Goal: Use online tool/utility: Utilize a website feature to perform a specific function

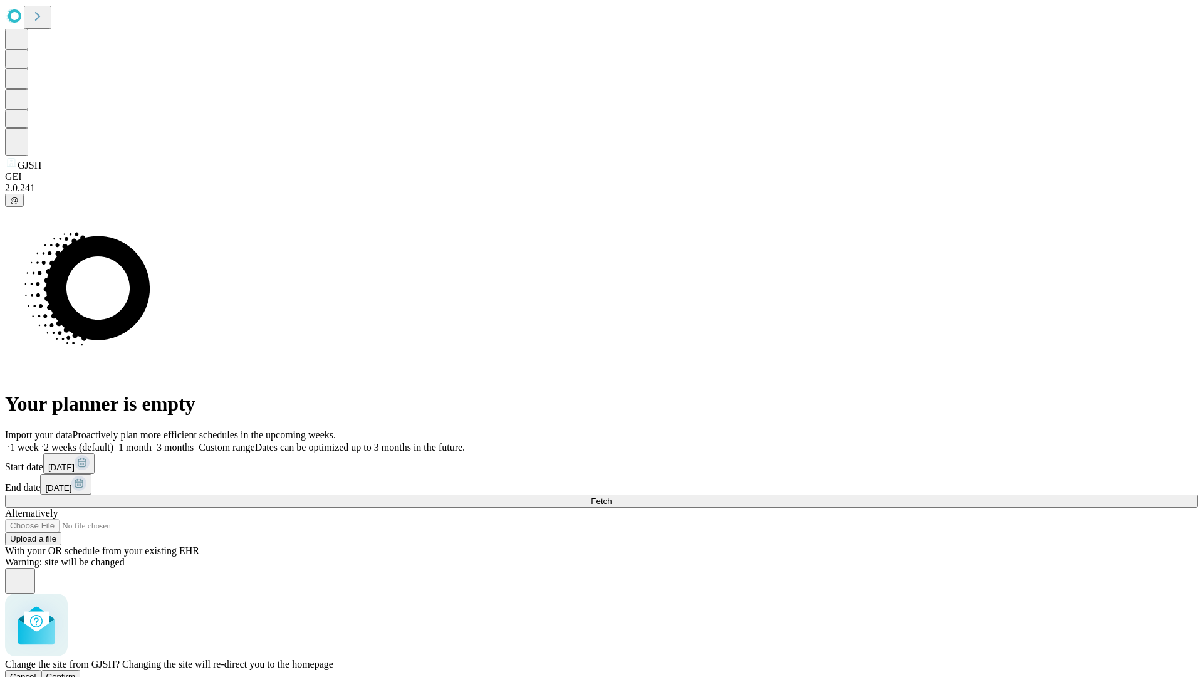
click at [76, 672] on span "Confirm" at bounding box center [60, 676] width 29 height 9
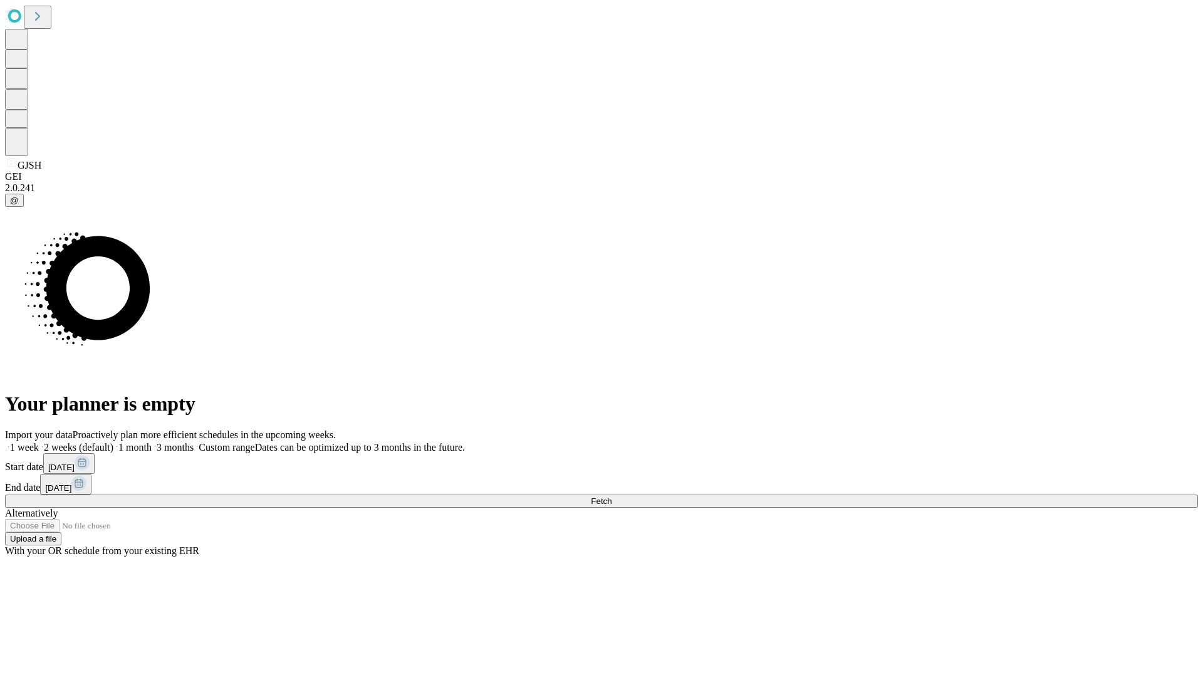
click at [39, 442] on label "1 week" at bounding box center [22, 447] width 34 height 11
click at [612, 496] on span "Fetch" at bounding box center [601, 500] width 21 height 9
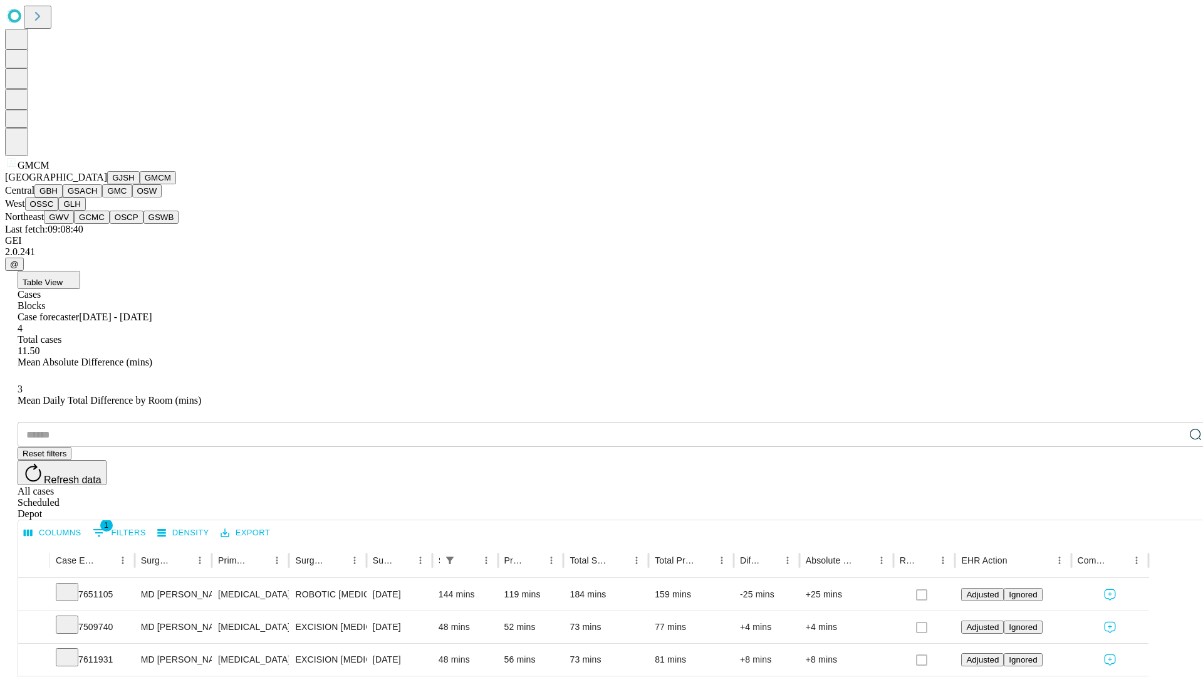
click at [63, 197] on button "GBH" at bounding box center [48, 190] width 28 height 13
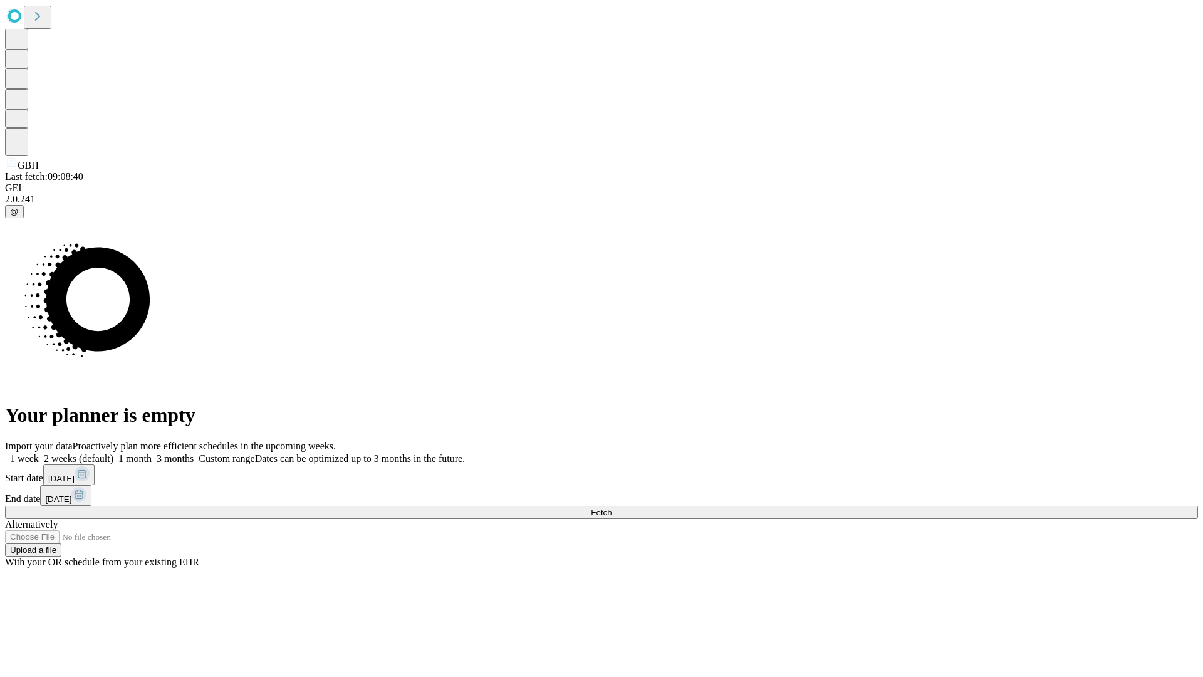
click at [39, 453] on label "1 week" at bounding box center [22, 458] width 34 height 11
click at [612, 508] on span "Fetch" at bounding box center [601, 512] width 21 height 9
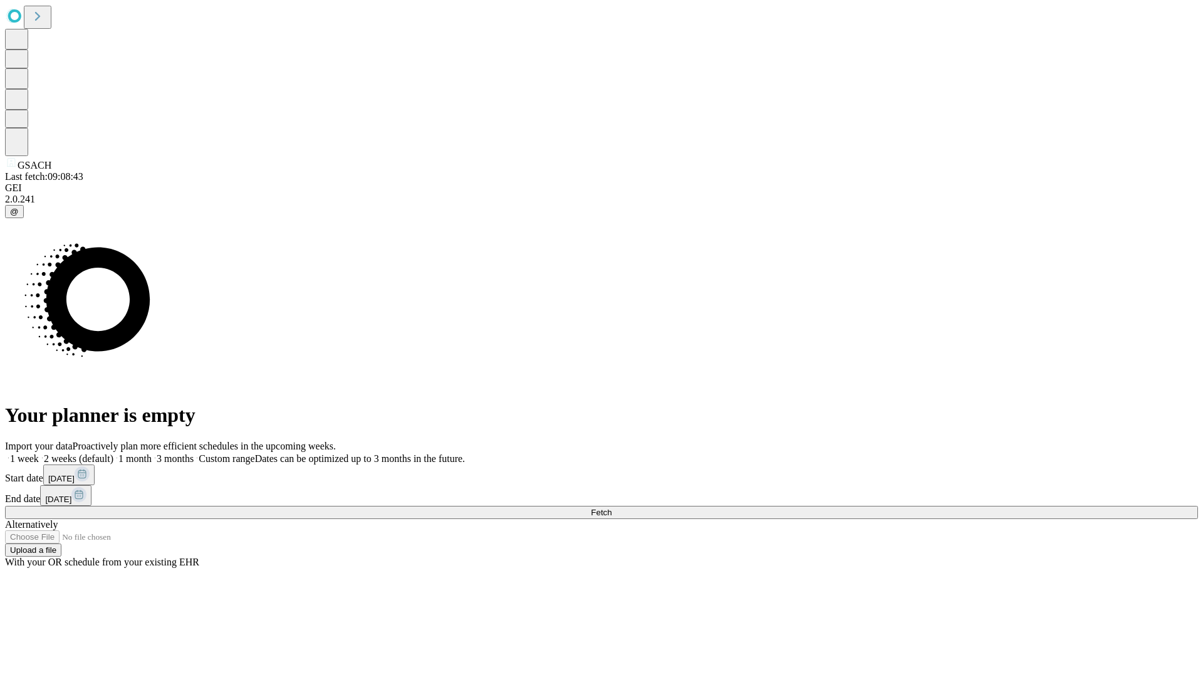
click at [39, 453] on label "1 week" at bounding box center [22, 458] width 34 height 11
click at [612, 508] on span "Fetch" at bounding box center [601, 512] width 21 height 9
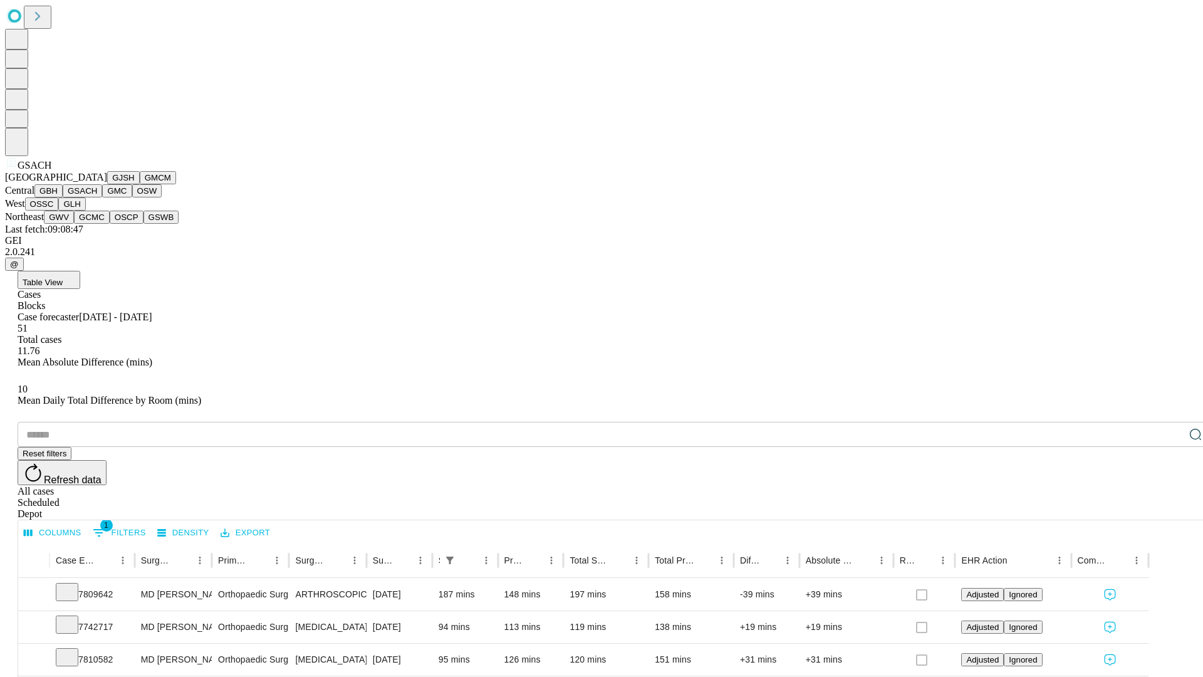
click at [102, 197] on button "GMC" at bounding box center [116, 190] width 29 height 13
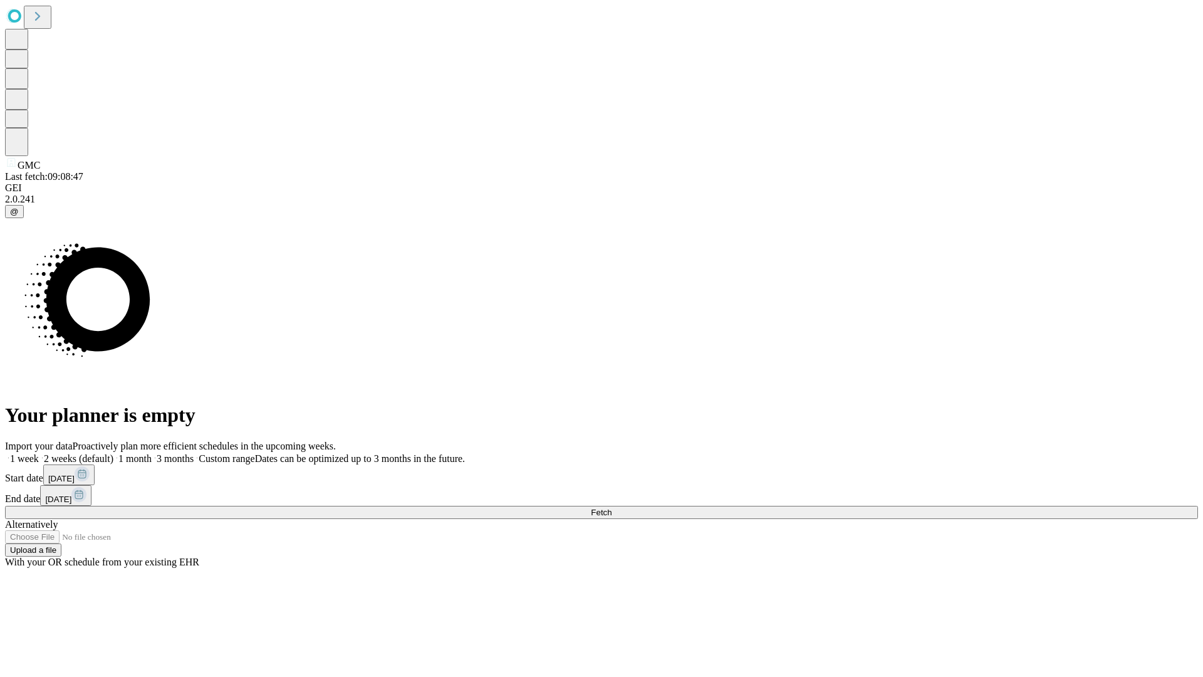
click at [39, 453] on label "1 week" at bounding box center [22, 458] width 34 height 11
click at [612, 508] on span "Fetch" at bounding box center [601, 512] width 21 height 9
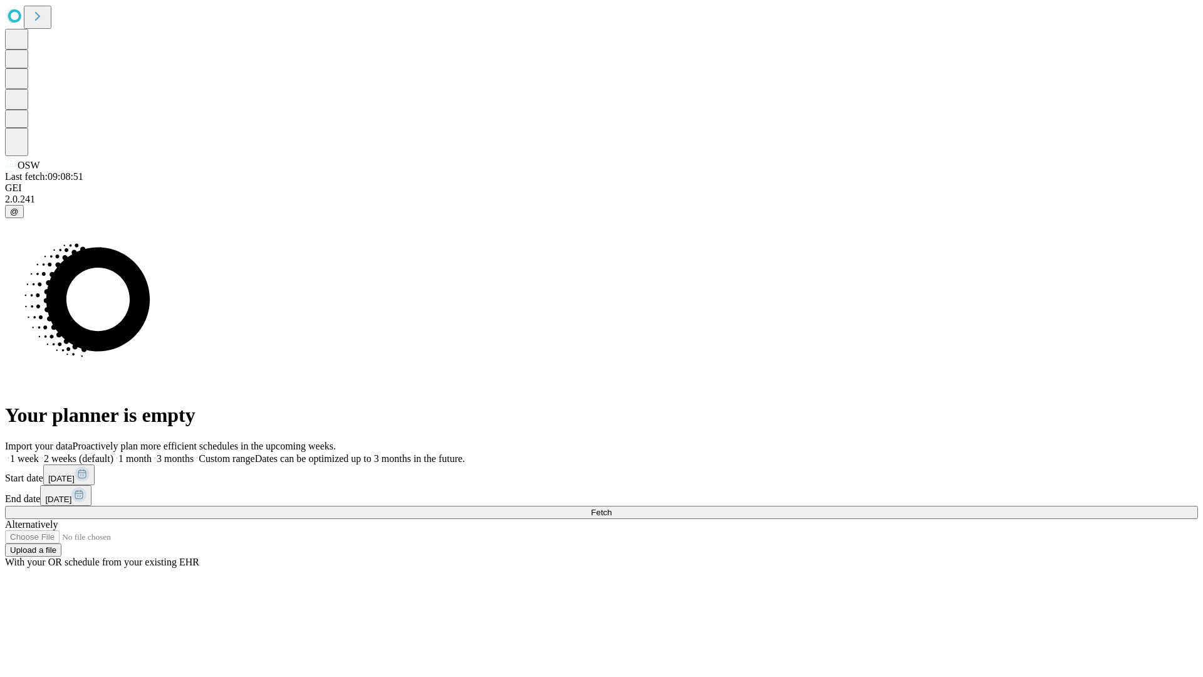
click at [39, 453] on label "1 week" at bounding box center [22, 458] width 34 height 11
click at [612, 508] on span "Fetch" at bounding box center [601, 512] width 21 height 9
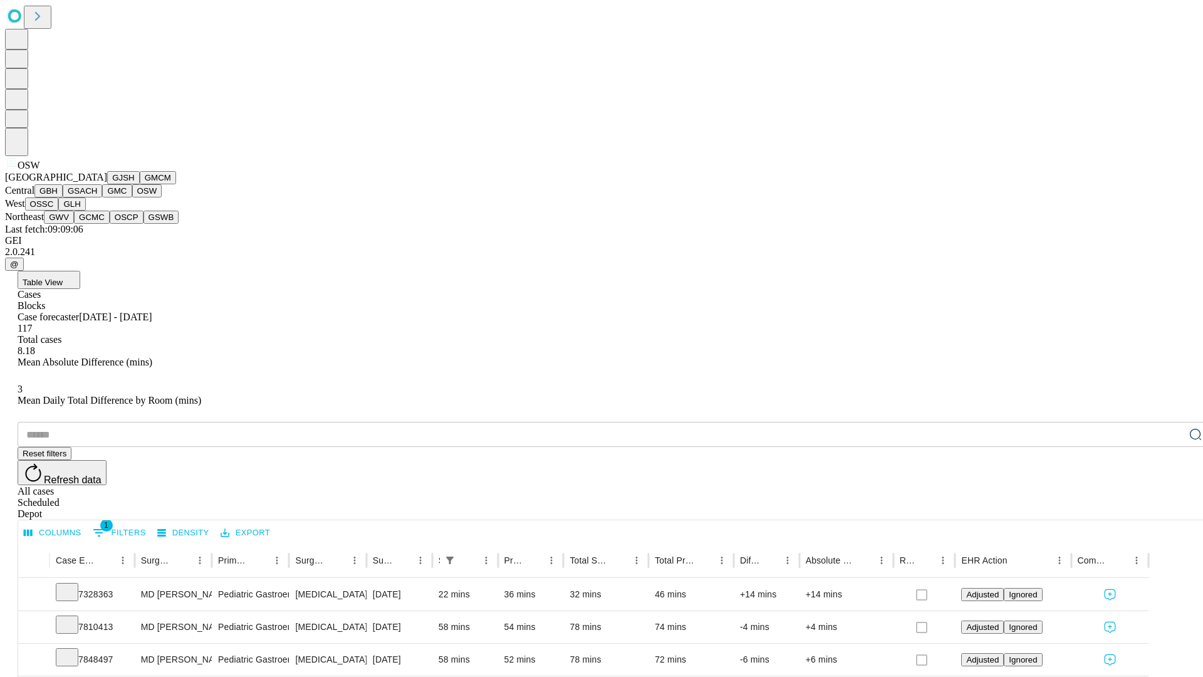
click at [59, 211] on button "OSSC" at bounding box center [42, 203] width 34 height 13
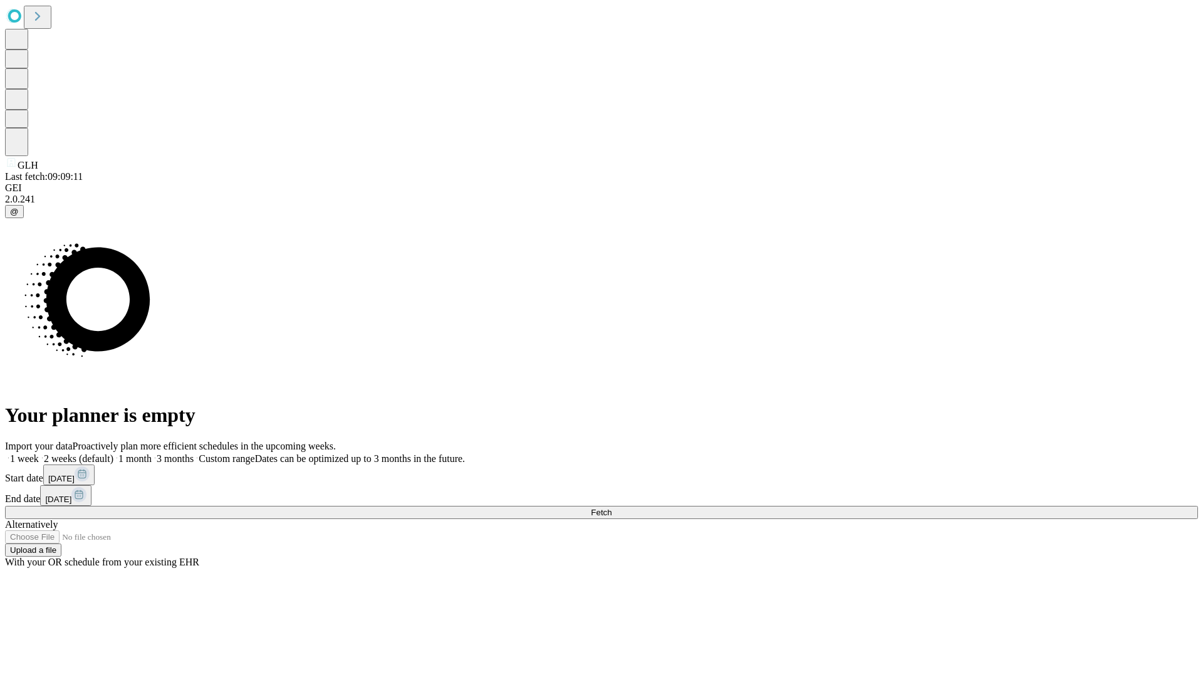
click at [39, 453] on label "1 week" at bounding box center [22, 458] width 34 height 11
click at [612, 508] on span "Fetch" at bounding box center [601, 512] width 21 height 9
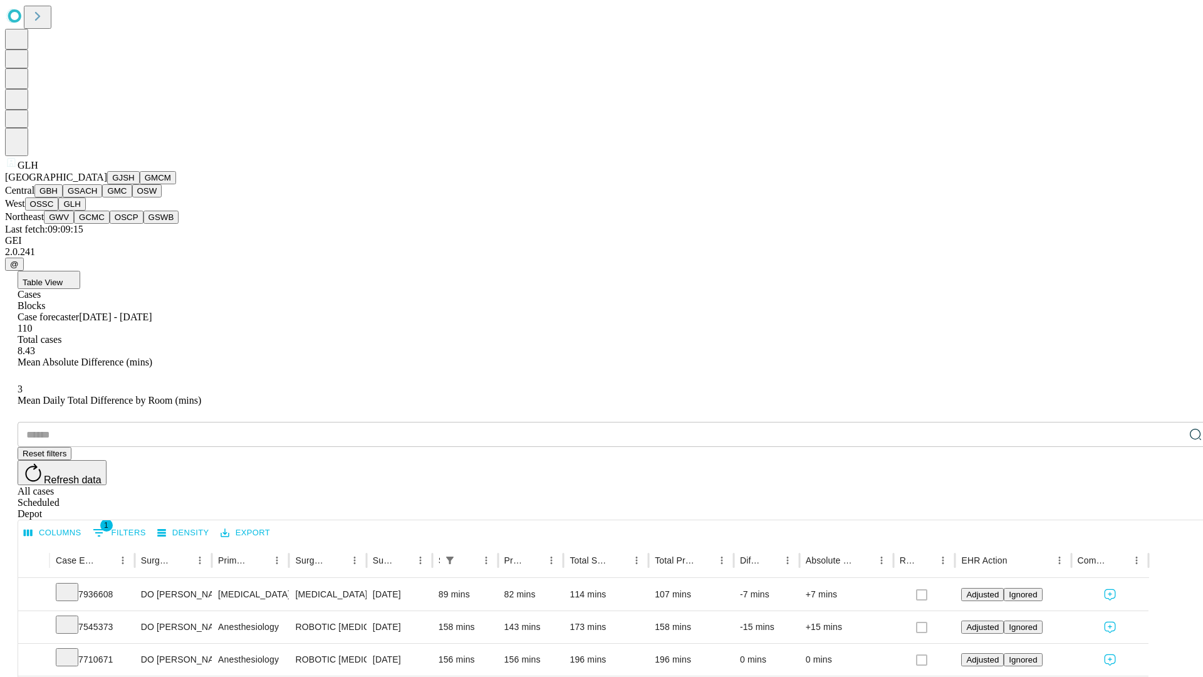
click at [74, 224] on button "GWV" at bounding box center [59, 217] width 30 height 13
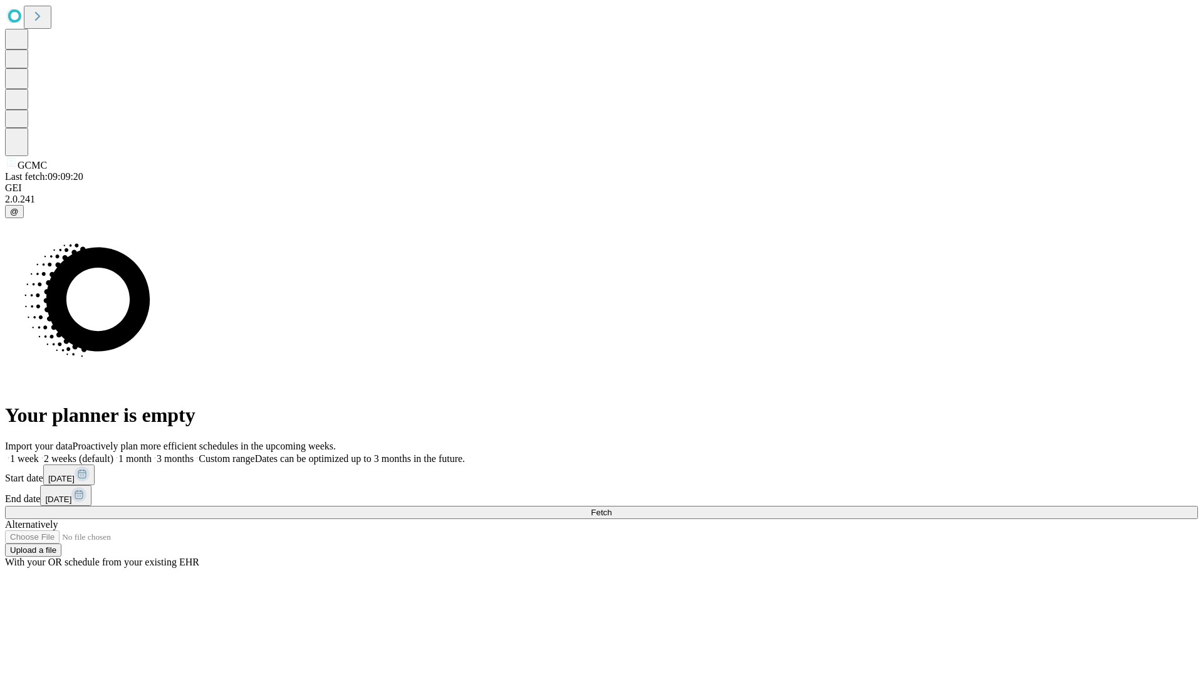
click at [39, 453] on label "1 week" at bounding box center [22, 458] width 34 height 11
click at [612, 508] on span "Fetch" at bounding box center [601, 512] width 21 height 9
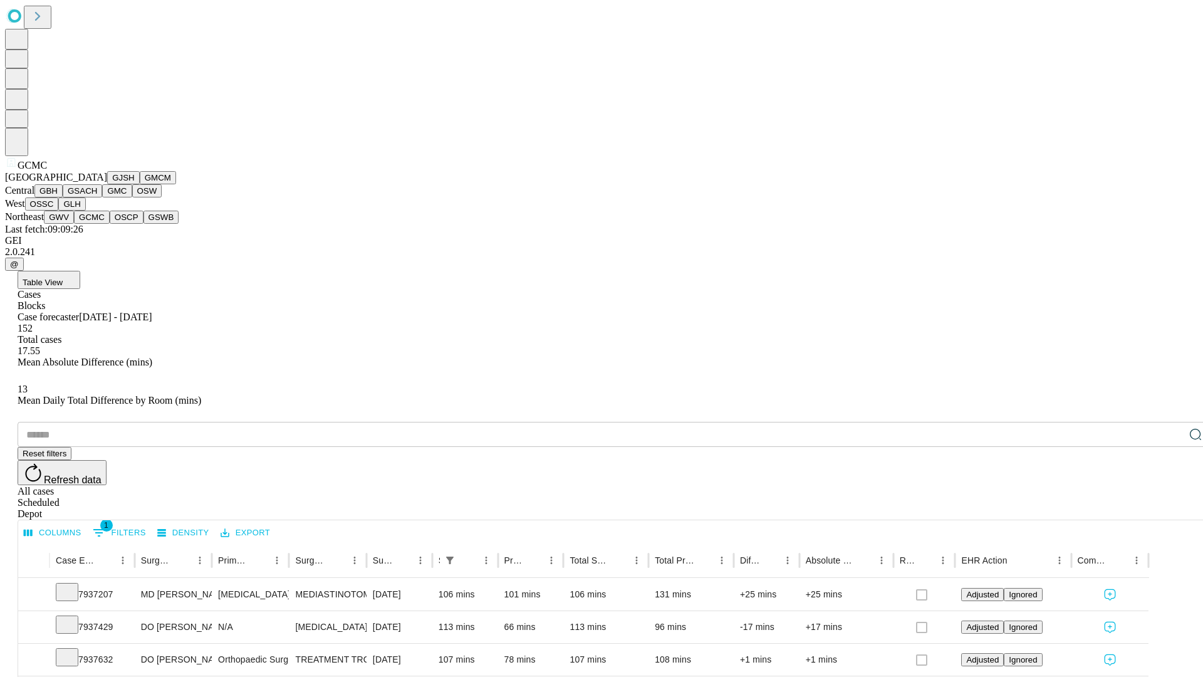
click at [110, 224] on button "OSCP" at bounding box center [127, 217] width 34 height 13
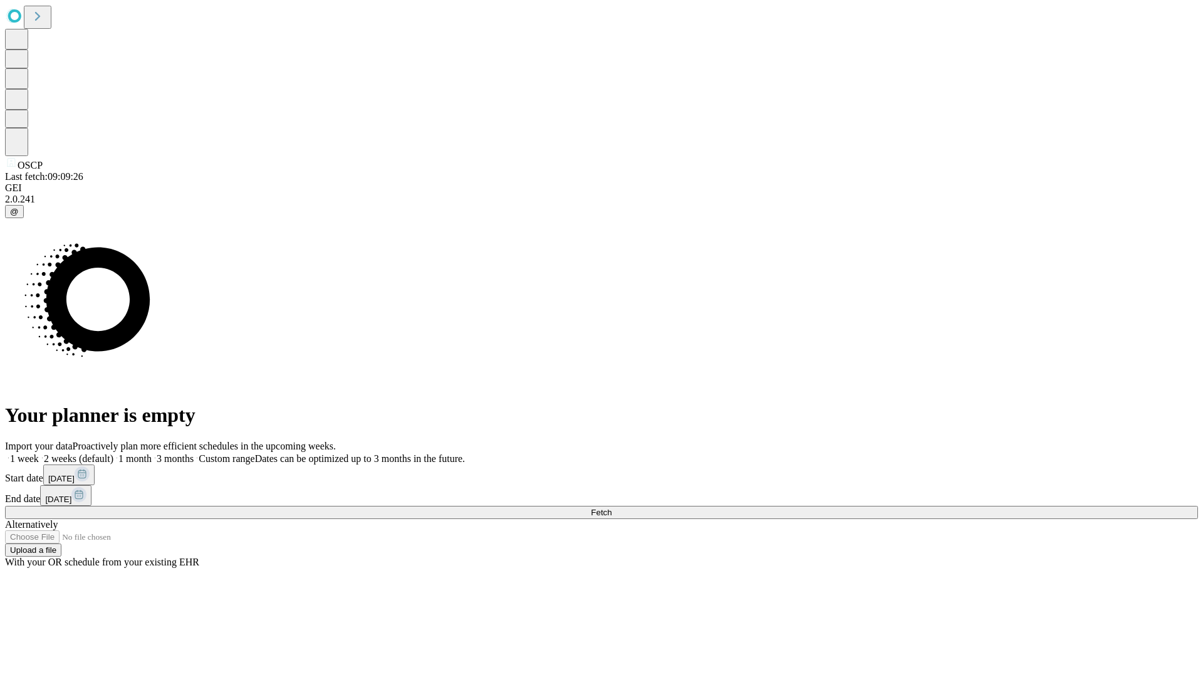
click at [39, 453] on label "1 week" at bounding box center [22, 458] width 34 height 11
click at [612, 508] on span "Fetch" at bounding box center [601, 512] width 21 height 9
